Goal: Transaction & Acquisition: Purchase product/service

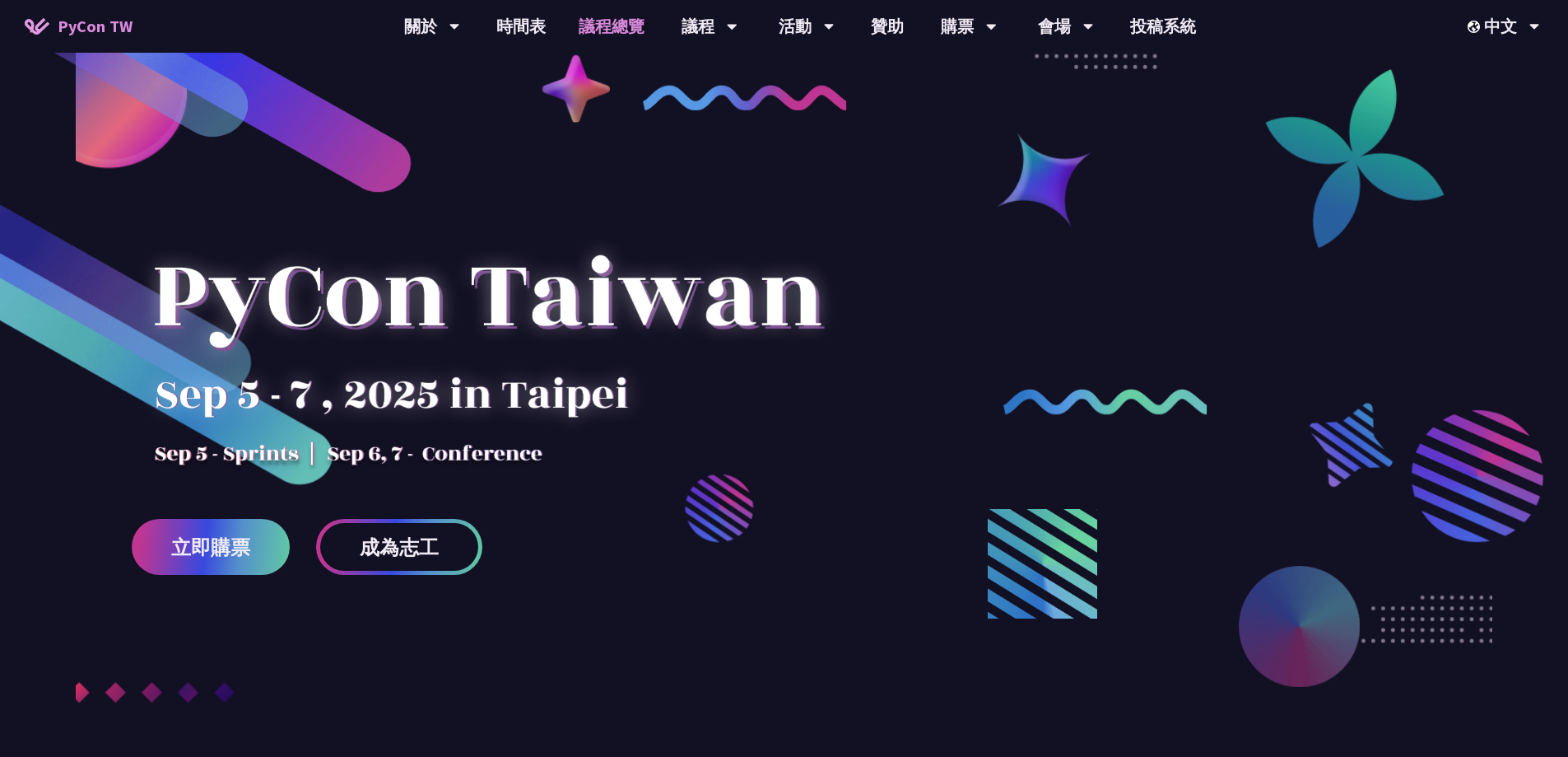
click at [610, 32] on link "議程總覽" at bounding box center [611, 26] width 99 height 53
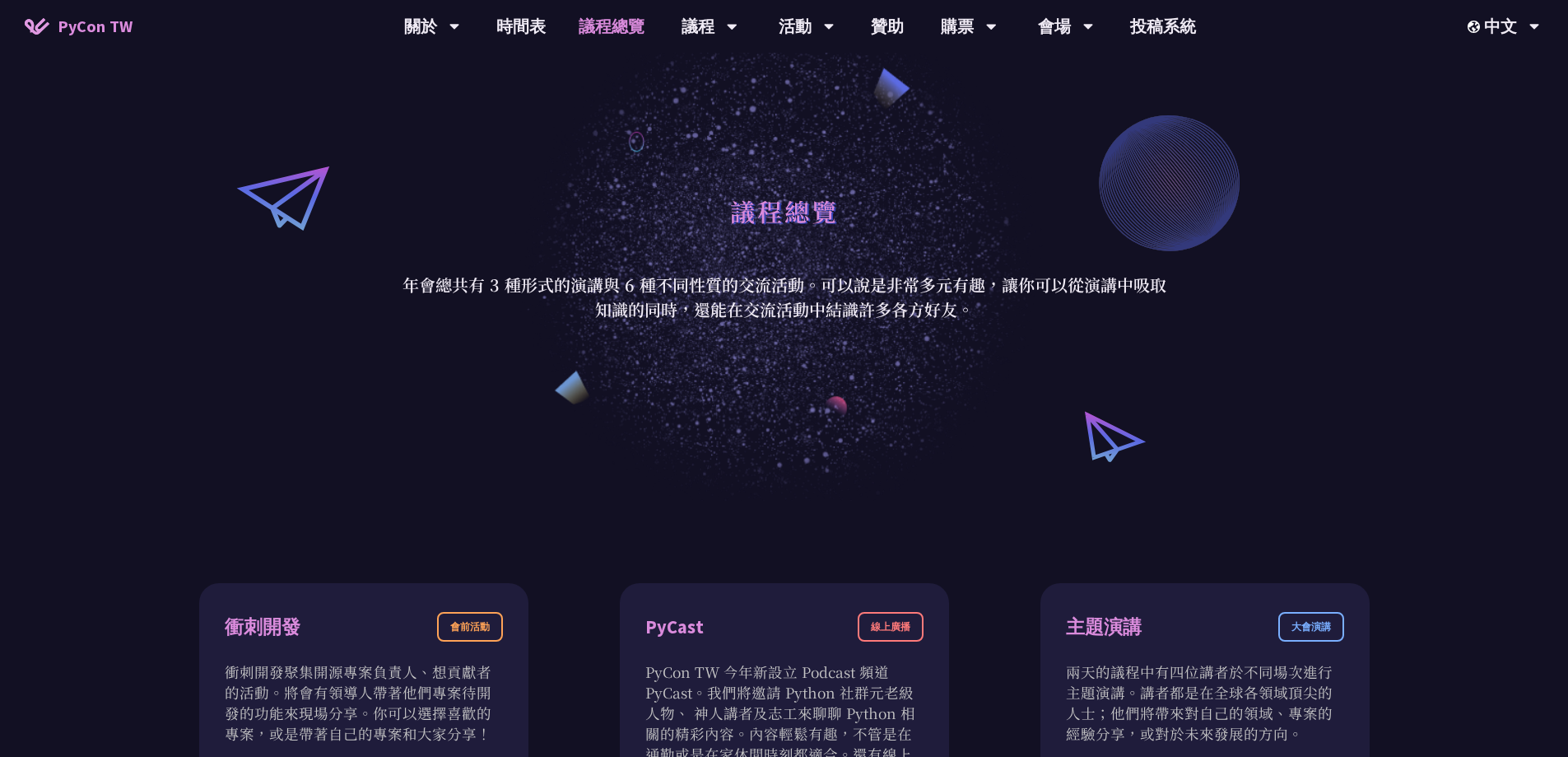
scroll to position [247, 0]
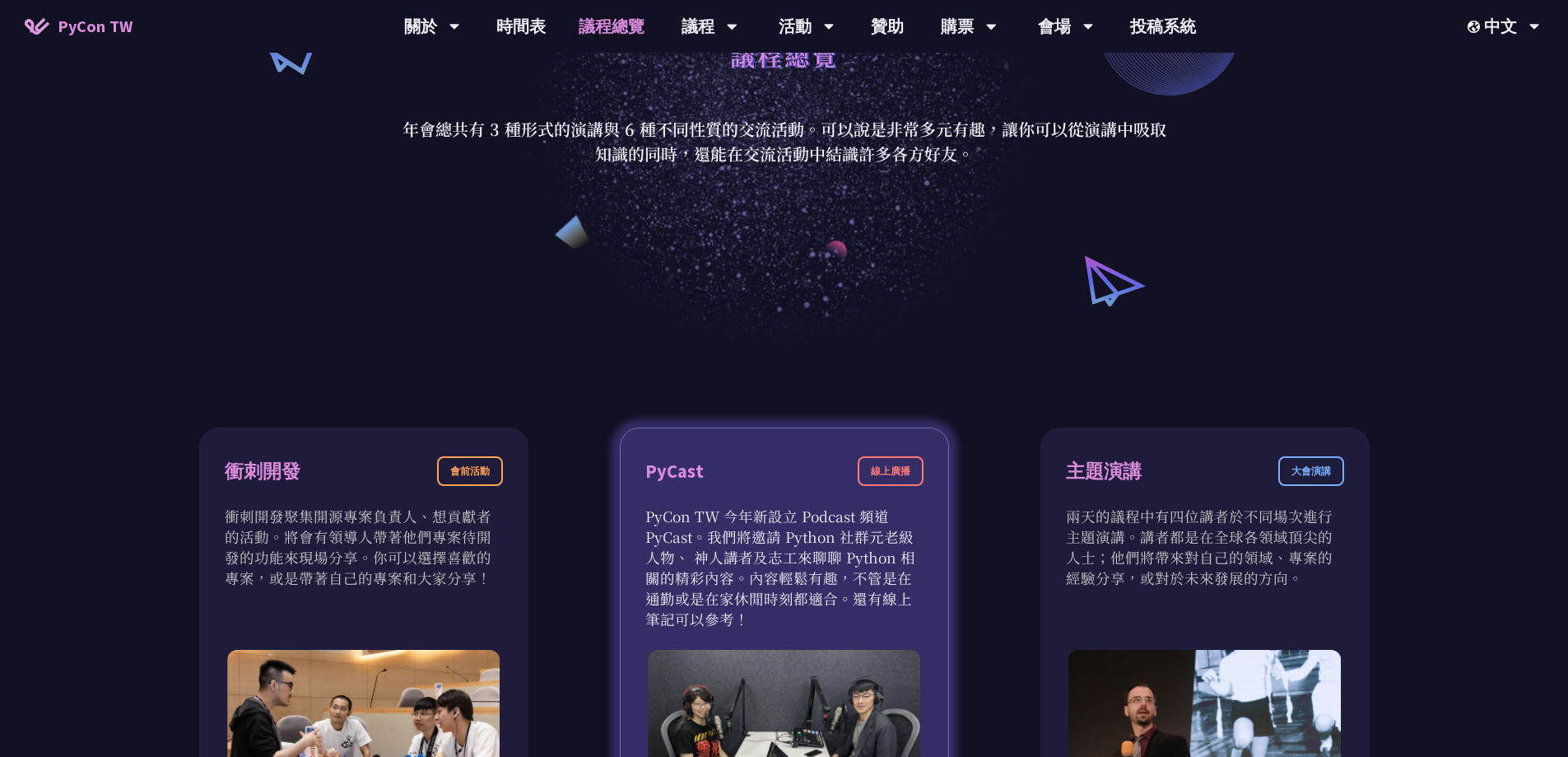
click at [734, 512] on p "PyCon TW 今年新設立 Podcast 頻道 PyCast。我們將邀請 Python 社群元老級人物、 神人講者及志工來聊聊 Python 相關的精彩內…" at bounding box center [784, 567] width 278 height 124
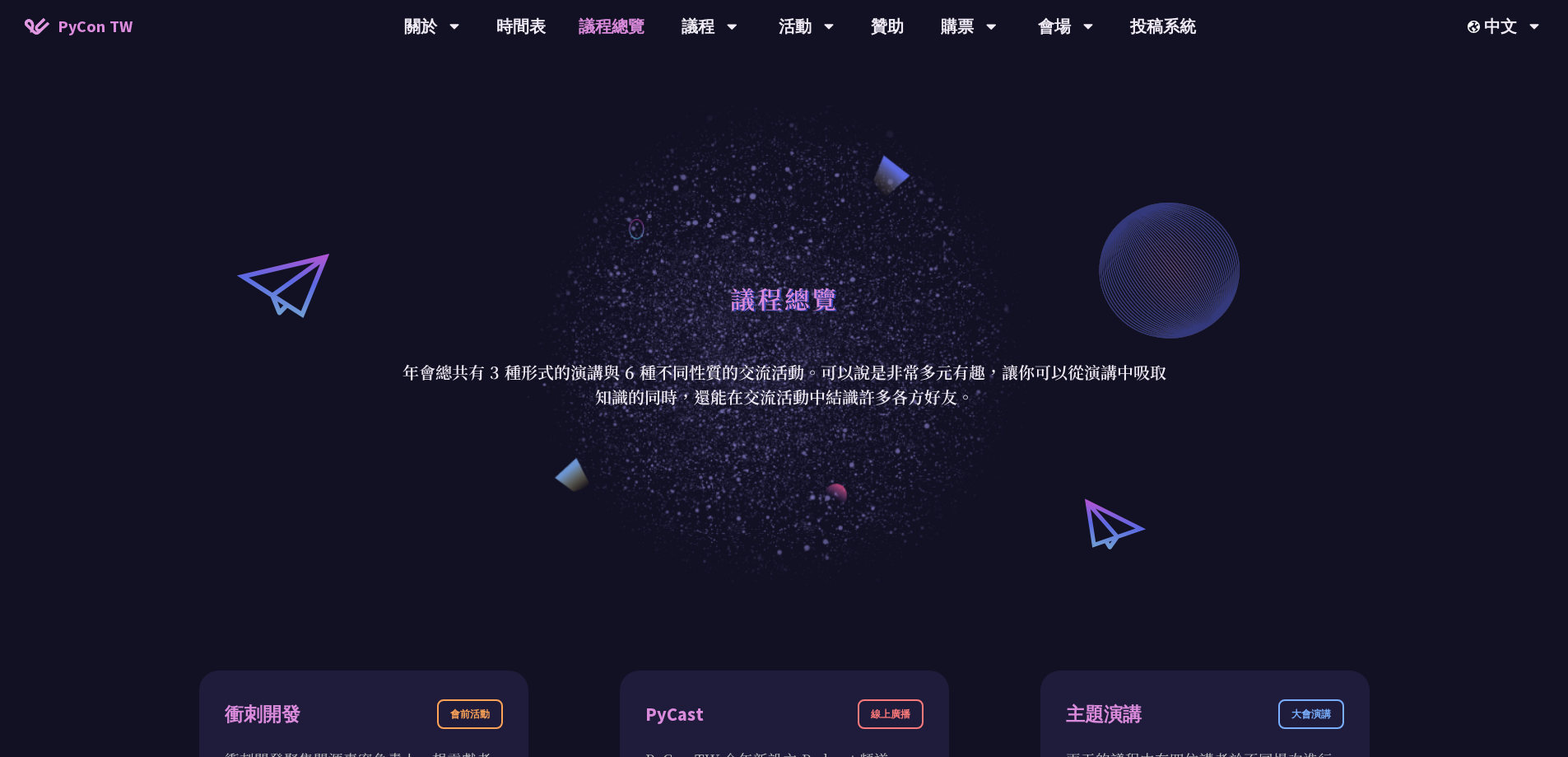
scroll to position [0, 0]
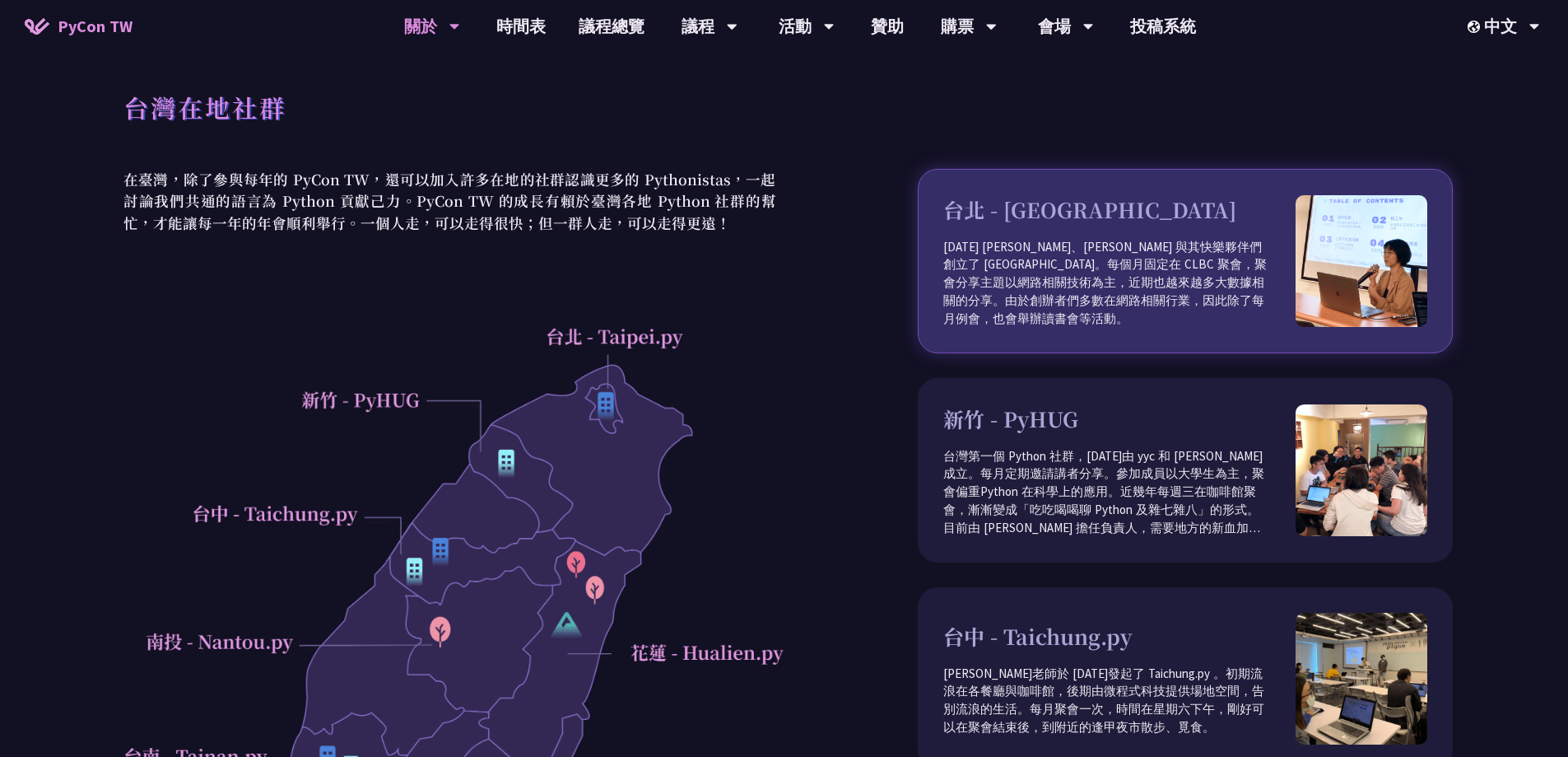
click at [1039, 285] on p "2012 年 Keith、Tim 與其快樂夥伴們創立了 Taipei.py。每個月固定在 CLBC 聚會，聚會分享主題以網路相關技術為主，近期也越來越多大數據…" at bounding box center [1118, 283] width 352 height 90
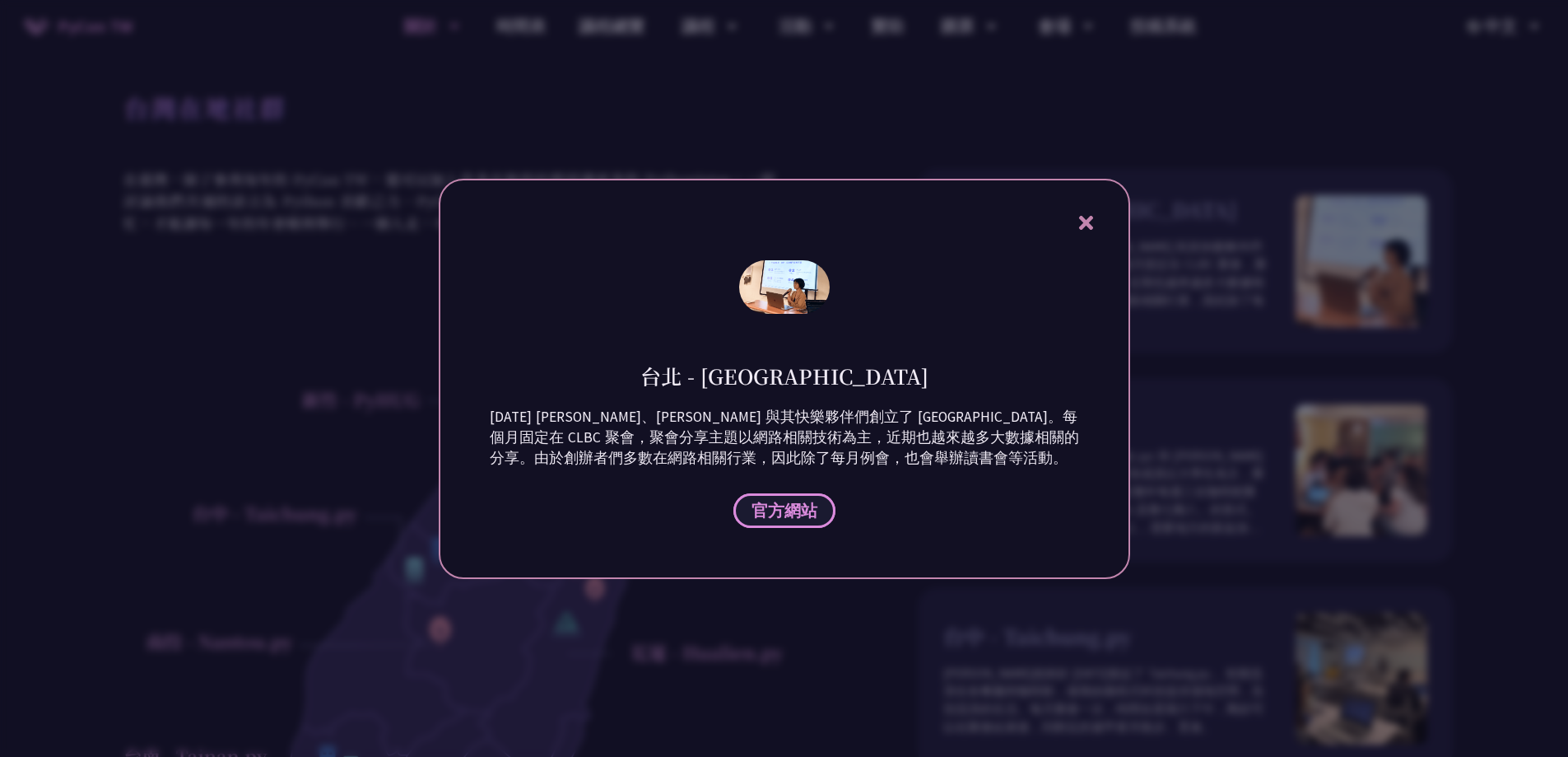
click at [810, 508] on span "官方網站" at bounding box center [784, 509] width 66 height 20
click at [1095, 222] on icon at bounding box center [1086, 222] width 20 height 20
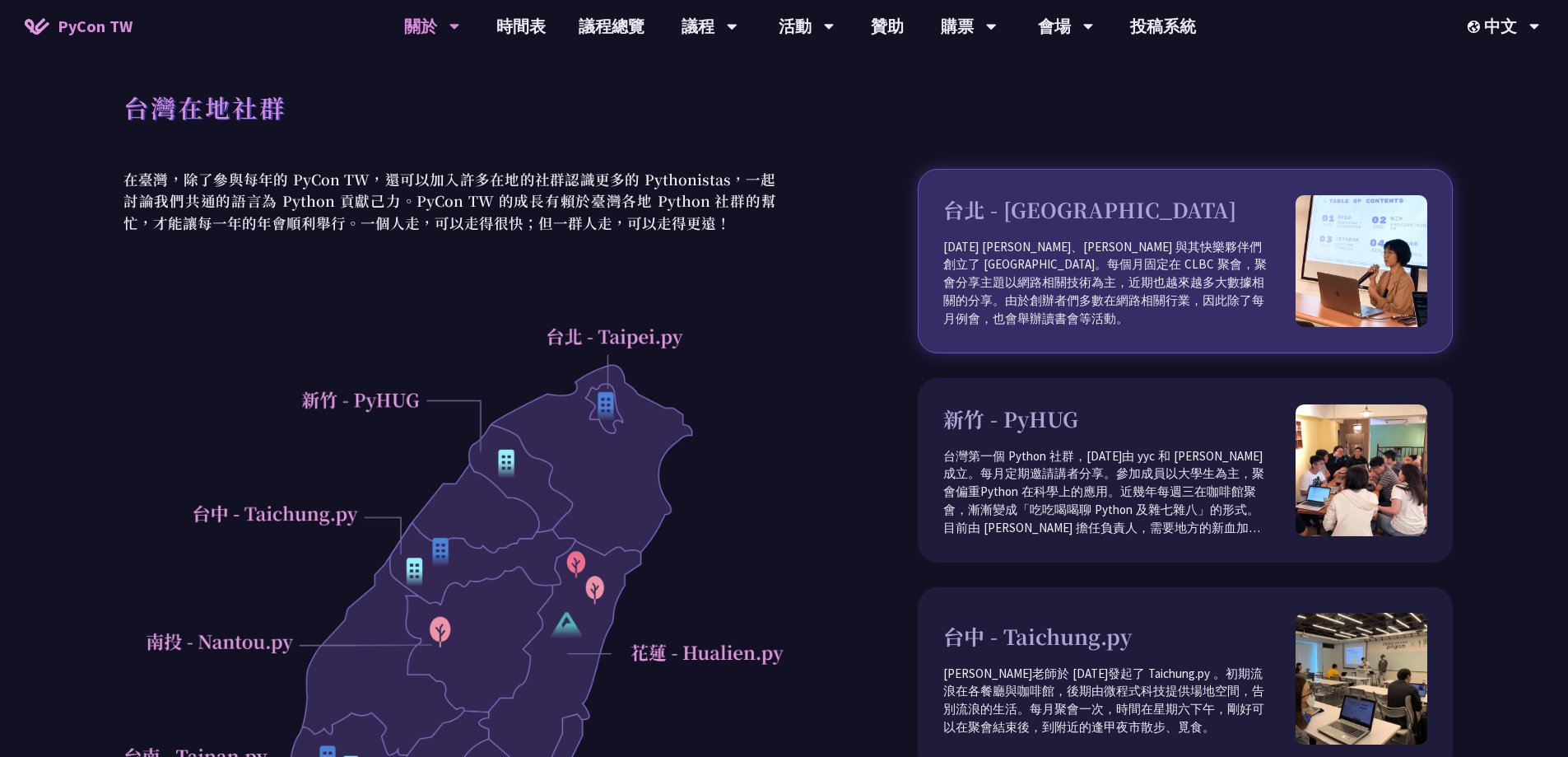
click at [1057, 224] on h3 "台北 - Taipei.py" at bounding box center [1118, 210] width 352 height 32
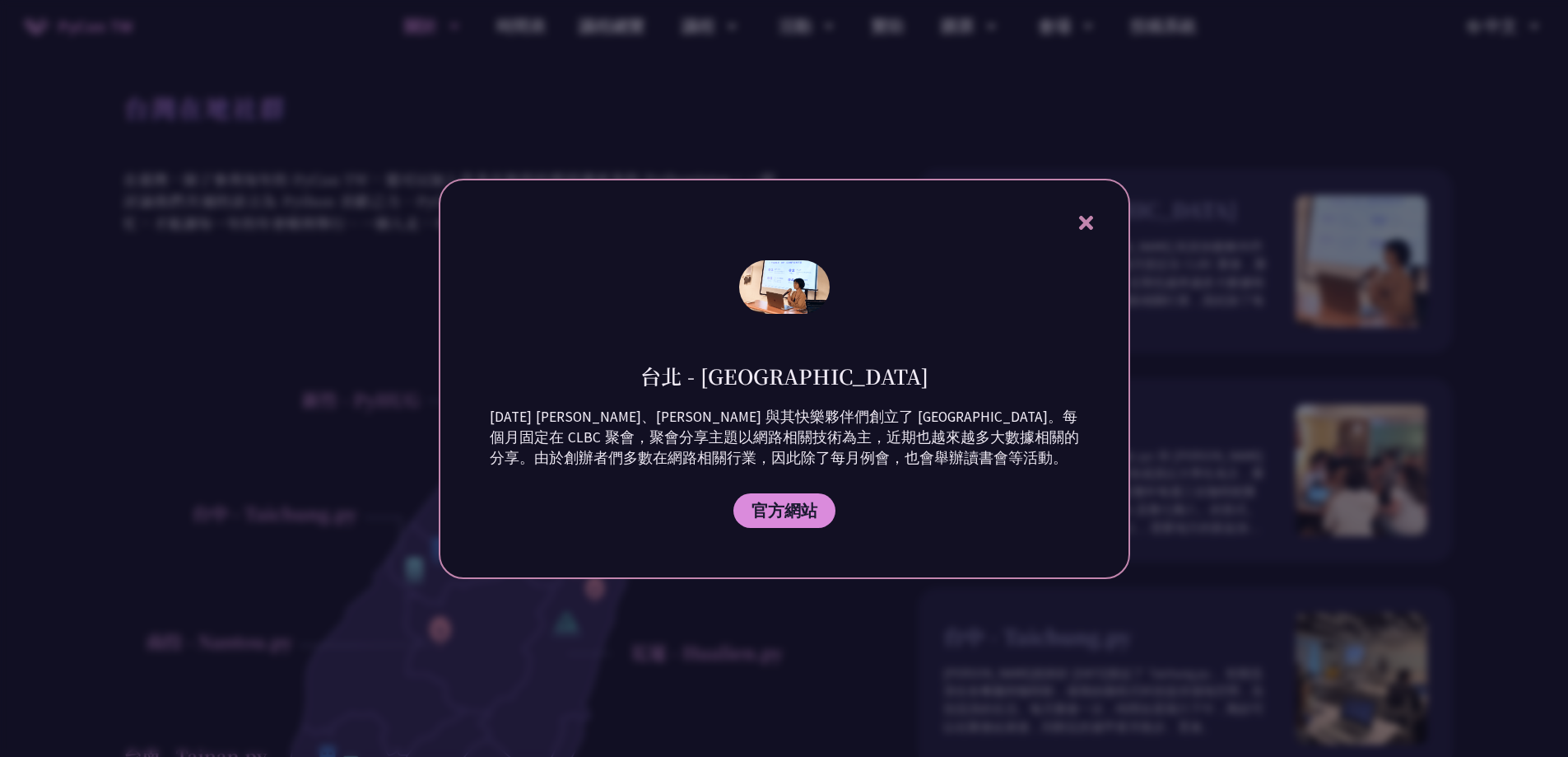
drag, startPoint x: 878, startPoint y: 382, endPoint x: 767, endPoint y: 379, distance: 111.0
click at [766, 379] on div "台北 - Taipei.py" at bounding box center [784, 364] width 589 height 54
copy h1 "Taipei.py"
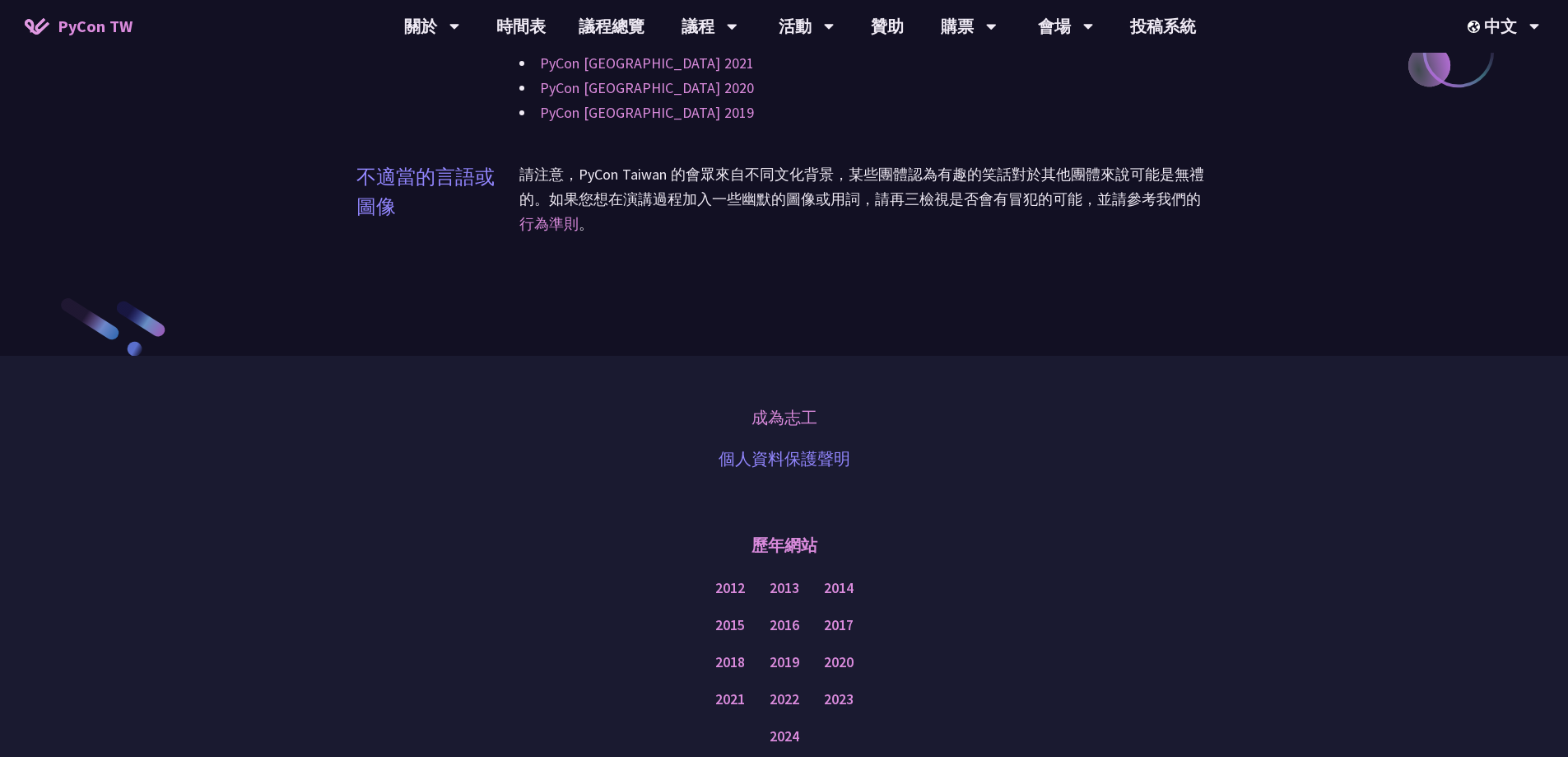
scroll to position [2051, 0]
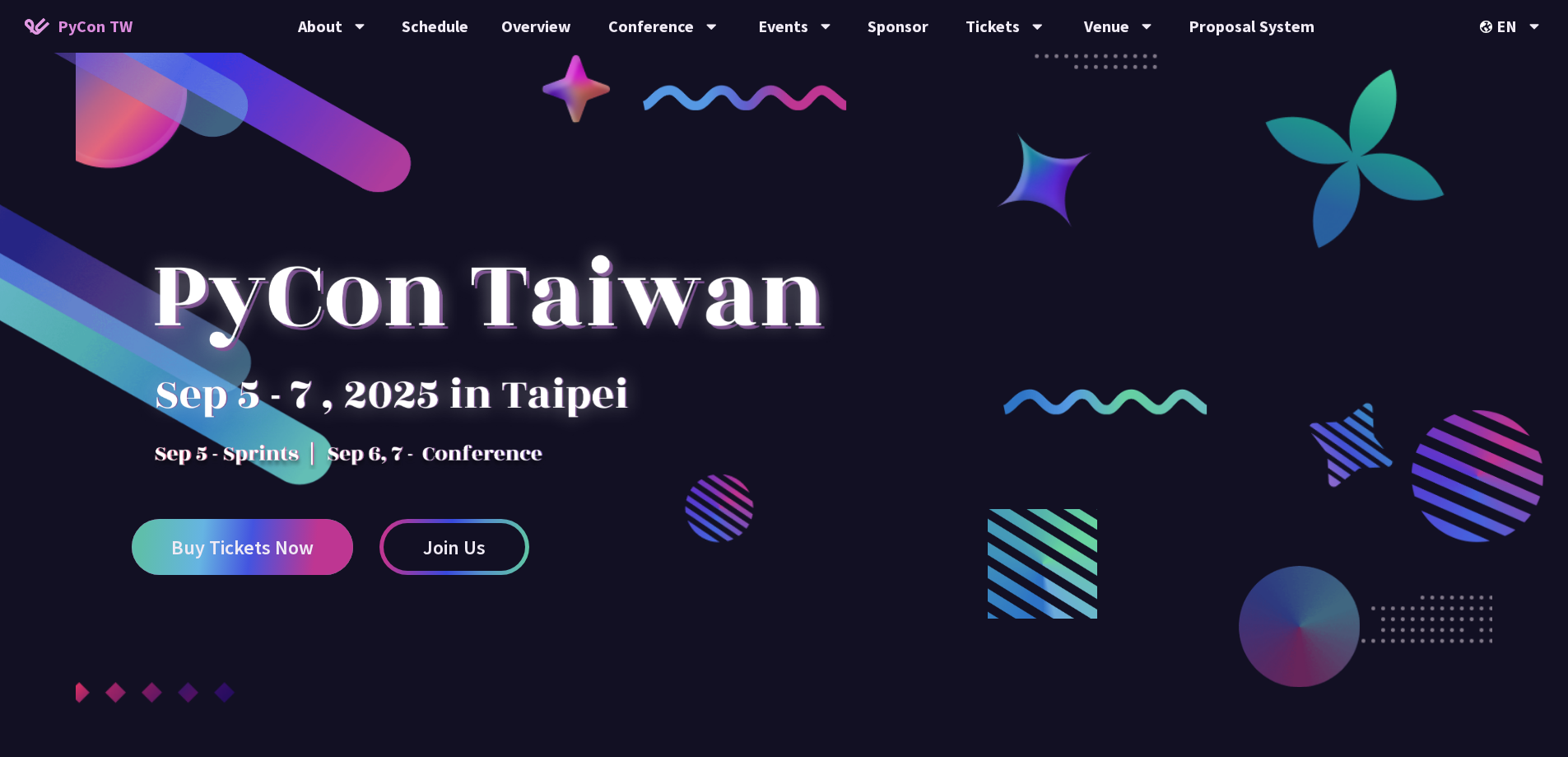
click at [284, 552] on span "Buy Tickets Now" at bounding box center [242, 546] width 142 height 20
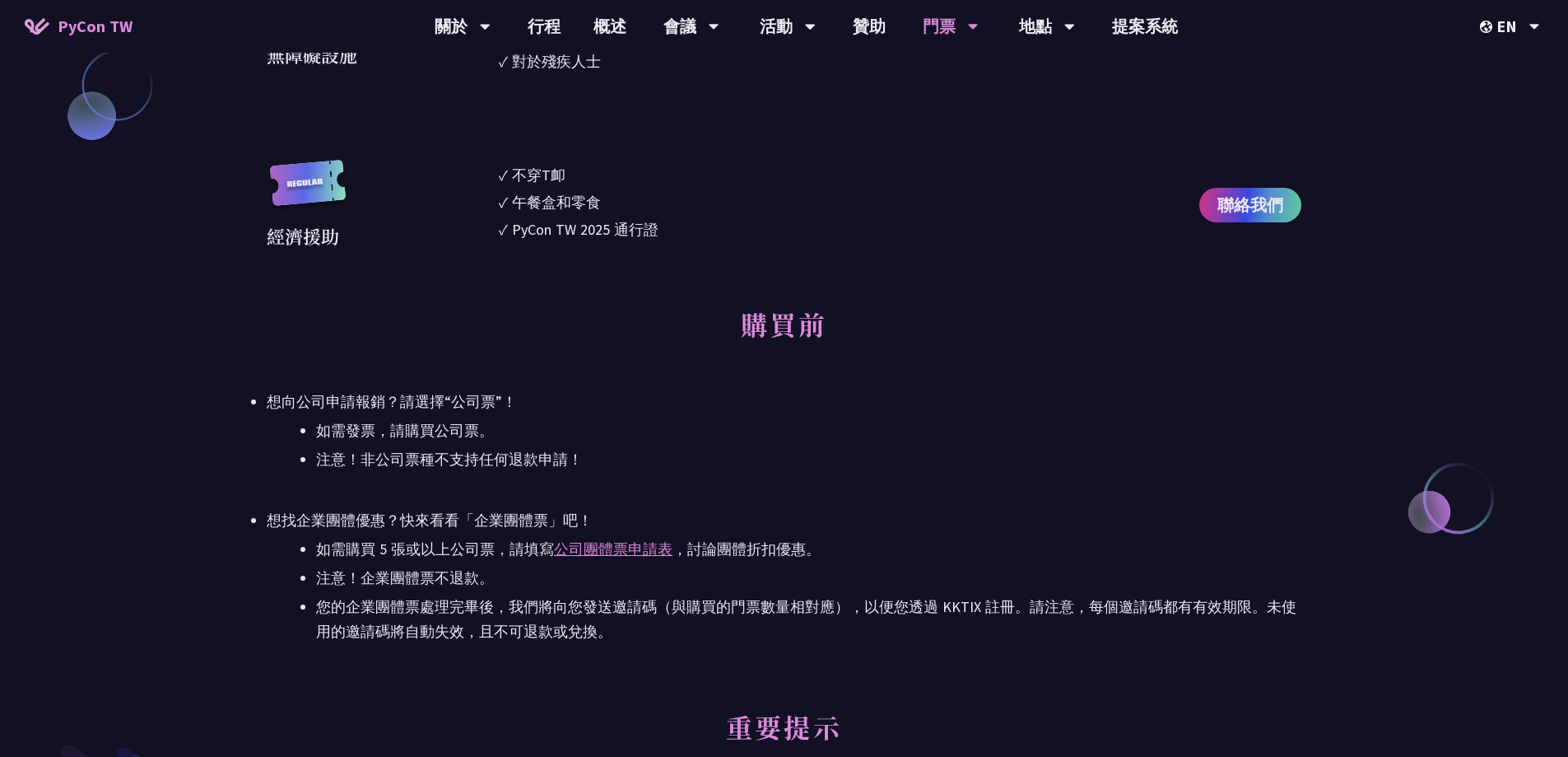
scroll to position [2223, 0]
